Goal: Transaction & Acquisition: Purchase product/service

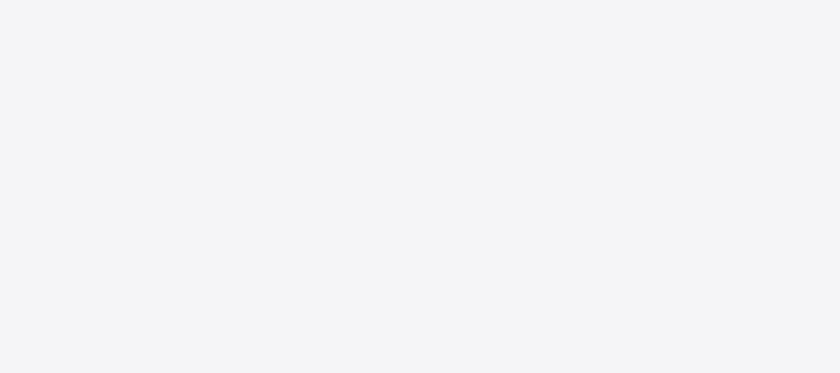
click at [562, 109] on div at bounding box center [420, 186] width 840 height 373
click at [403, 165] on div at bounding box center [420, 186] width 840 height 373
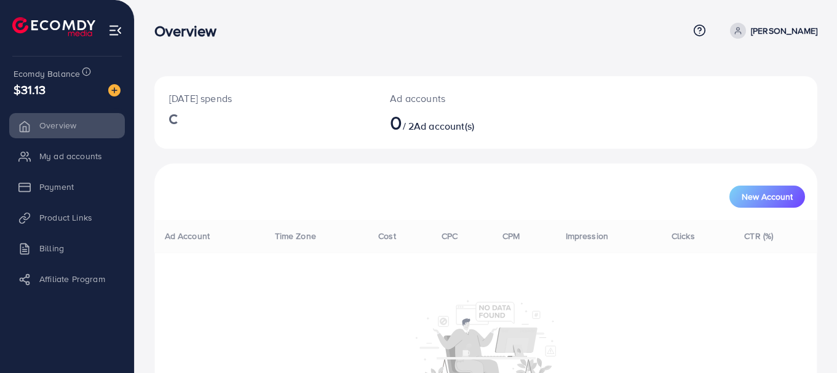
click at [71, 155] on li "My ad accounts" at bounding box center [67, 156] width 134 height 25
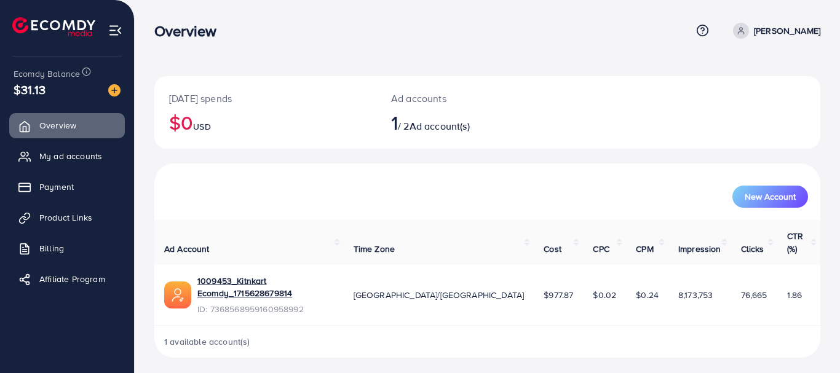
click at [71, 155] on span "My ad accounts" at bounding box center [70, 156] width 63 height 12
click at [37, 155] on link "My ad accounts" at bounding box center [67, 156] width 116 height 25
click at [75, 155] on span "My ad accounts" at bounding box center [73, 156] width 63 height 12
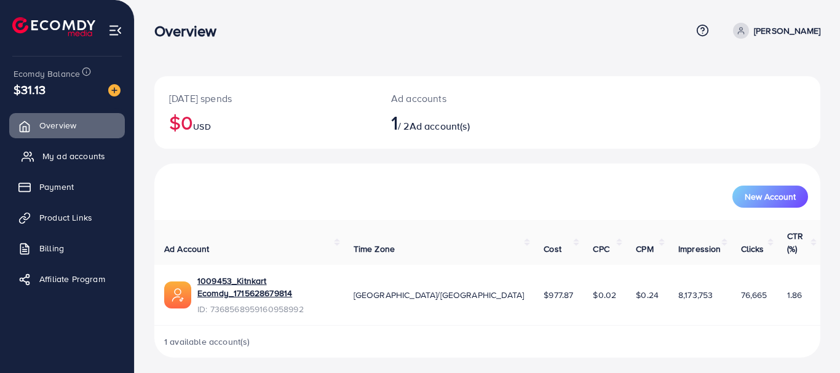
click at [75, 155] on span "My ad accounts" at bounding box center [73, 156] width 63 height 12
click at [63, 190] on span "Payment" at bounding box center [59, 187] width 34 height 12
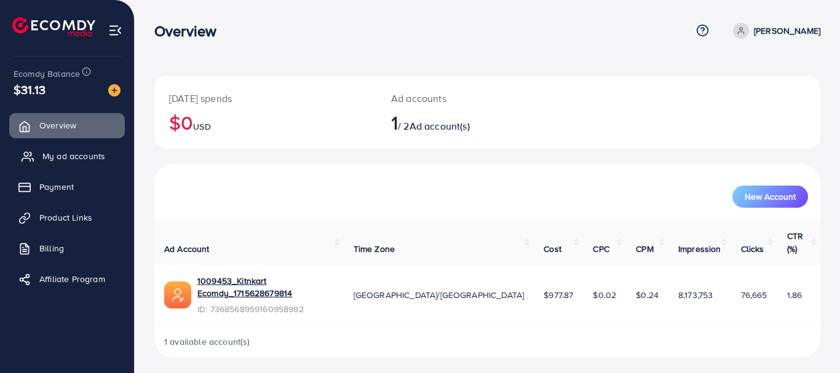
click at [93, 158] on span "My ad accounts" at bounding box center [73, 156] width 63 height 12
click at [55, 236] on link "Billing" at bounding box center [67, 248] width 116 height 25
click at [71, 176] on link "Payment" at bounding box center [67, 187] width 116 height 25
click at [61, 189] on span "Payment" at bounding box center [59, 187] width 34 height 12
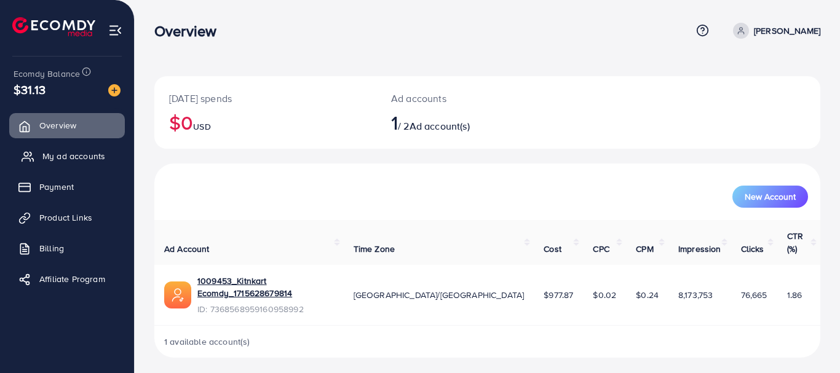
click at [73, 150] on span "My ad accounts" at bounding box center [73, 156] width 63 height 12
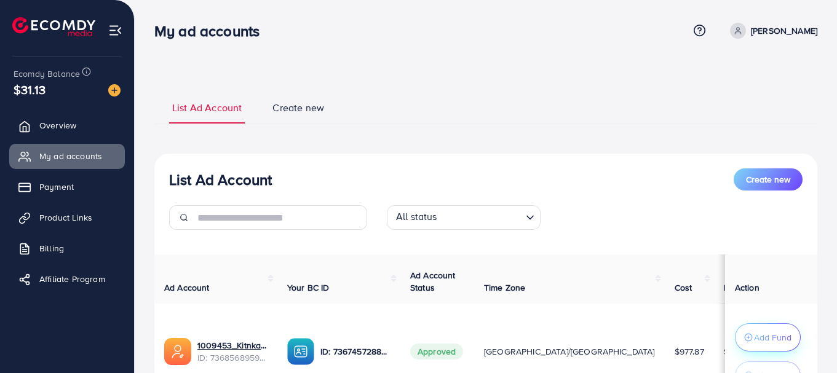
click at [765, 337] on p "Add Fund" at bounding box center [772, 337] width 37 height 15
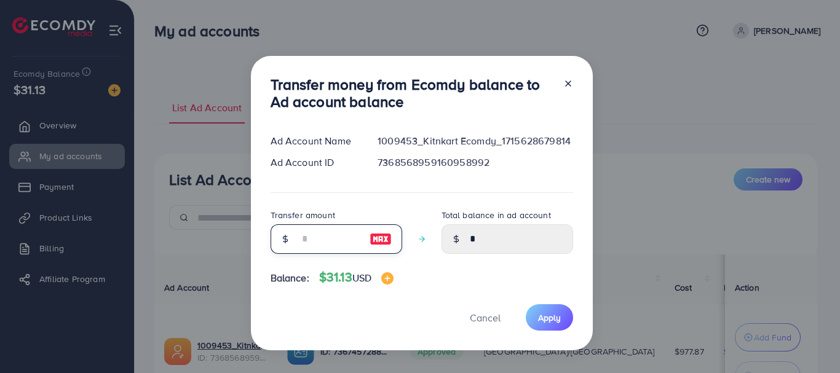
click at [306, 240] on input "number" at bounding box center [329, 239] width 61 height 30
type input "*"
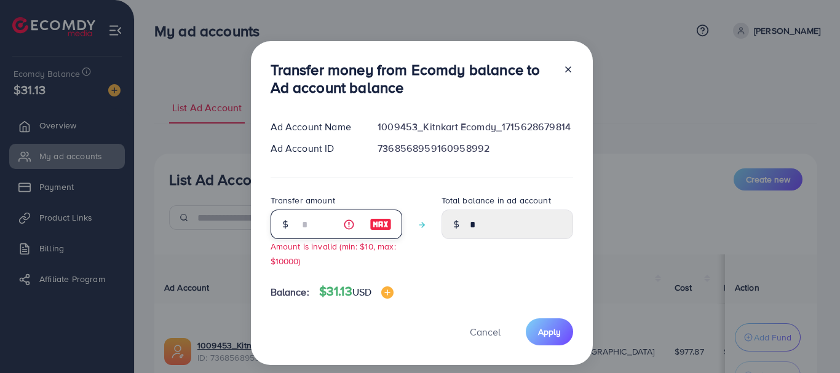
type input "****"
type input "**"
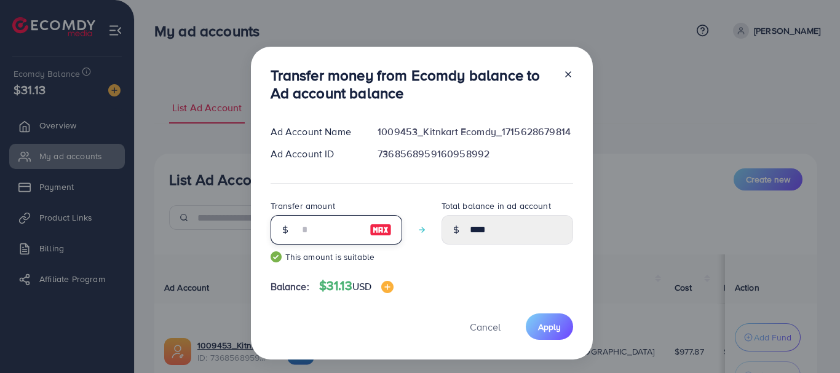
type input "*****"
type input "**"
click at [546, 327] on span "Apply" at bounding box center [549, 327] width 23 height 12
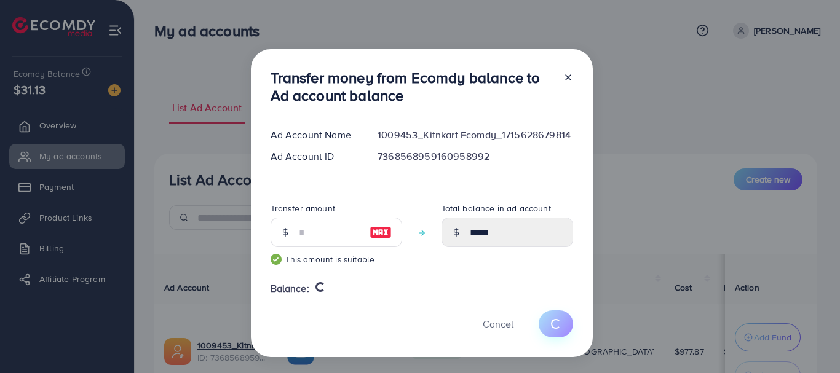
type input "*"
